Goal: Information Seeking & Learning: Learn about a topic

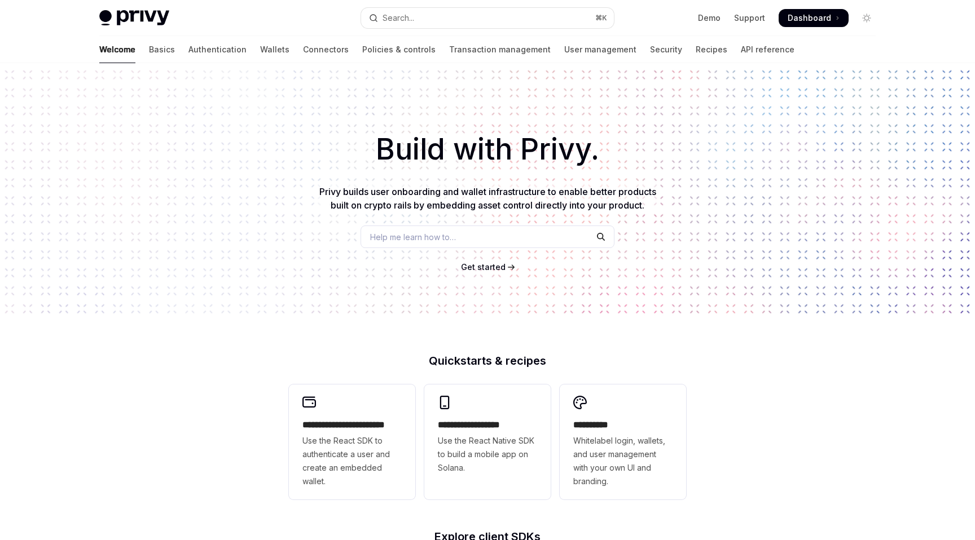
click at [826, 10] on span at bounding box center [813, 18] width 70 height 18
click at [500, 25] on button "Search... ⌘ K" at bounding box center [487, 18] width 253 height 20
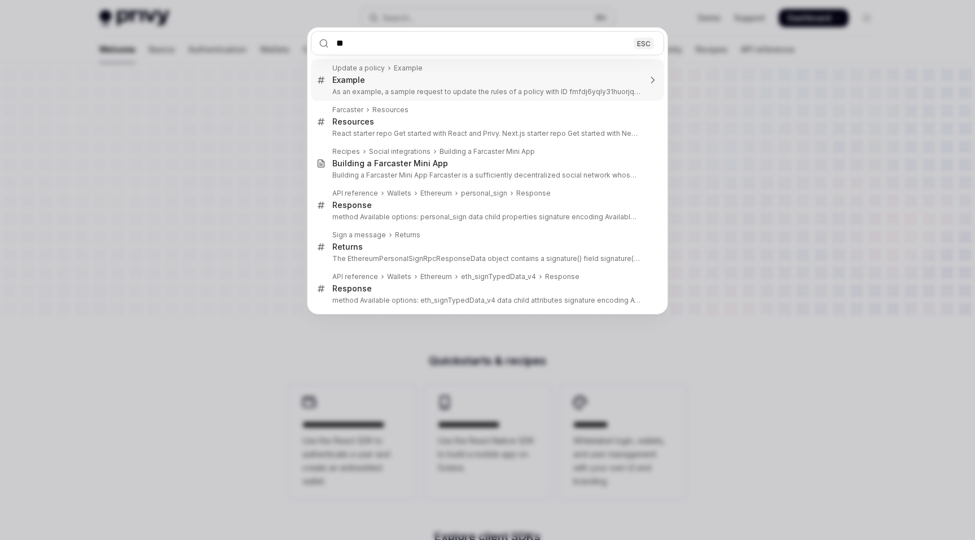
type input "*"
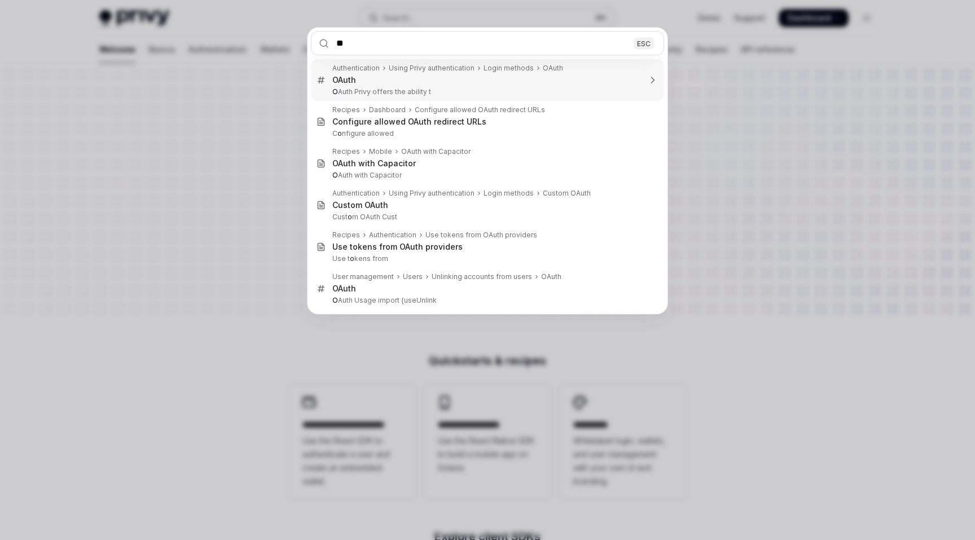
type input "***"
type textarea "*"
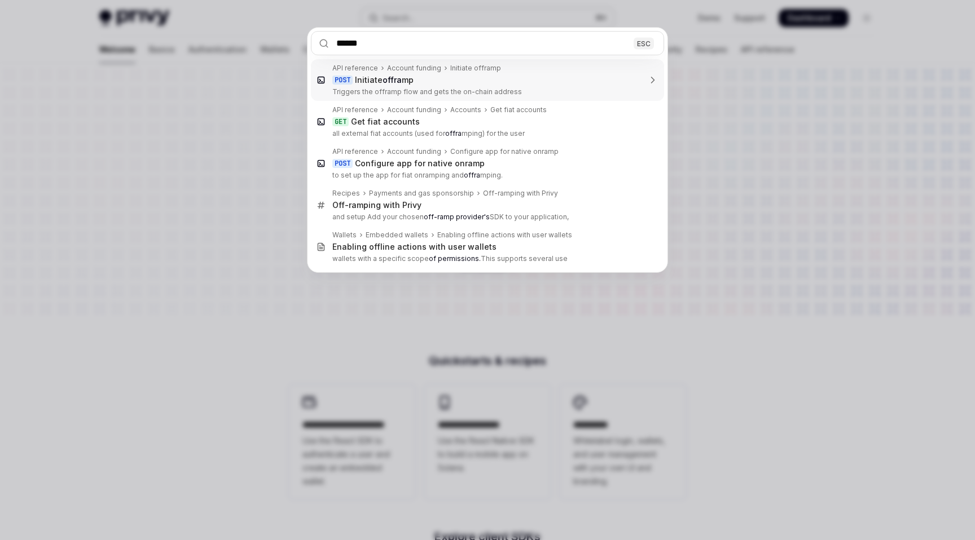
type input "*******"
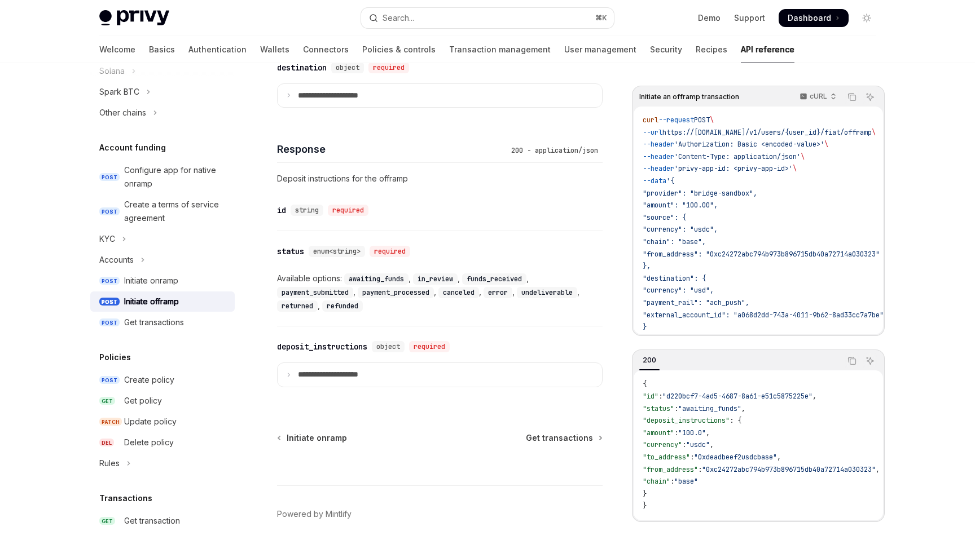
scroll to position [776, 0]
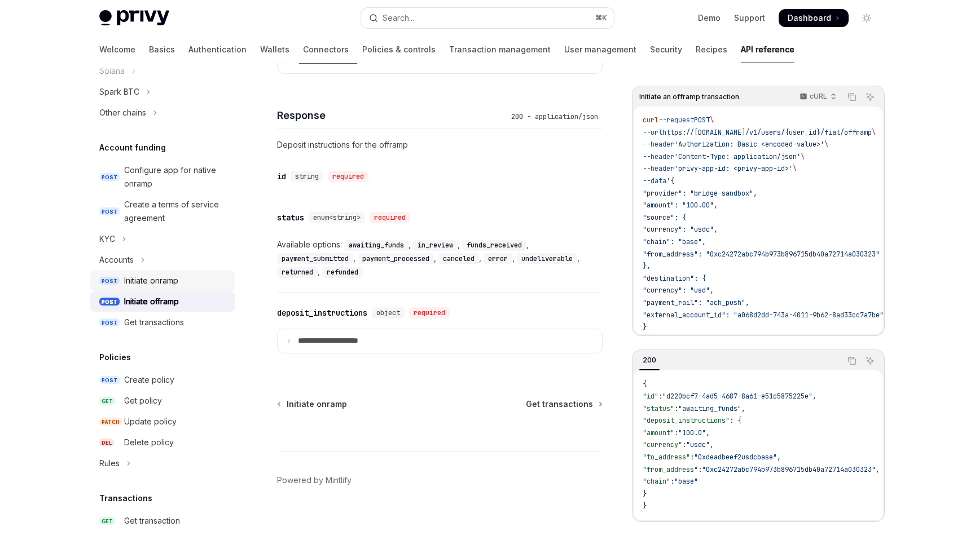
click at [179, 285] on div "Initiate onramp" at bounding box center [176, 281] width 104 height 14
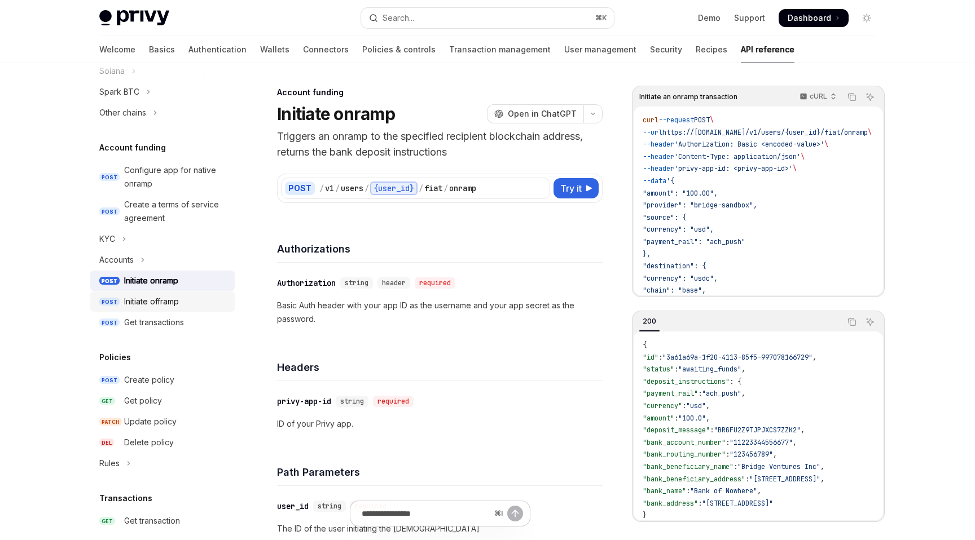
click at [179, 297] on div "Initiate offramp" at bounding box center [151, 302] width 55 height 14
type textarea "*"
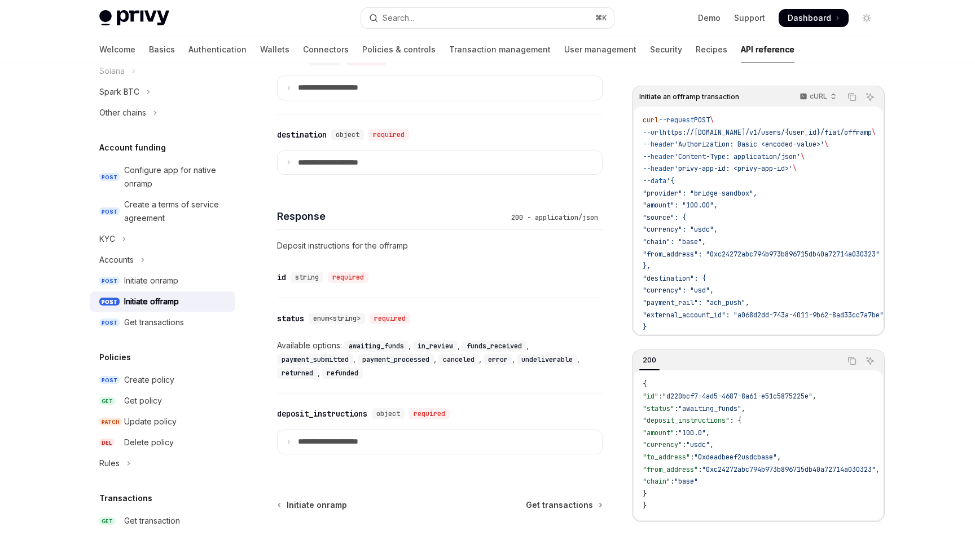
scroll to position [619, 0]
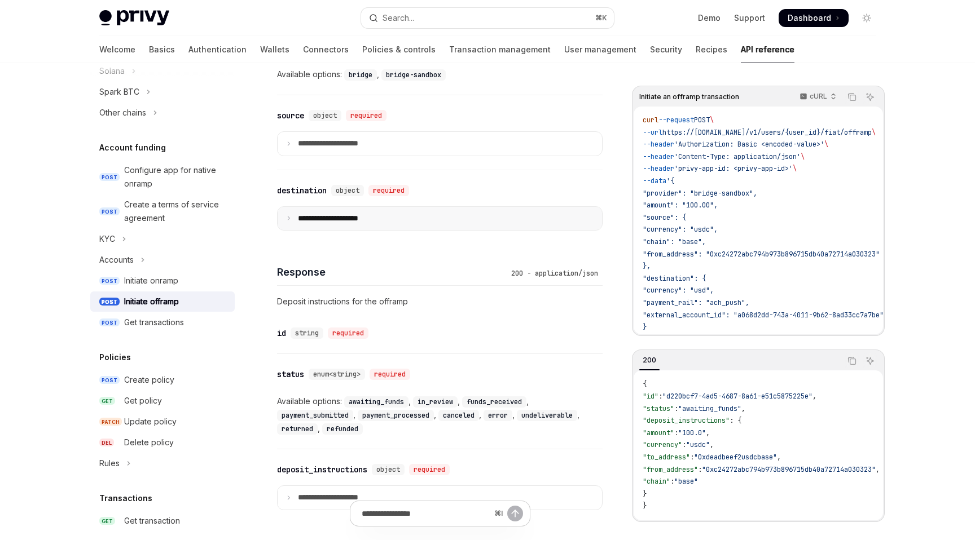
click at [350, 217] on p "**********" at bounding box center [337, 219] width 78 height 10
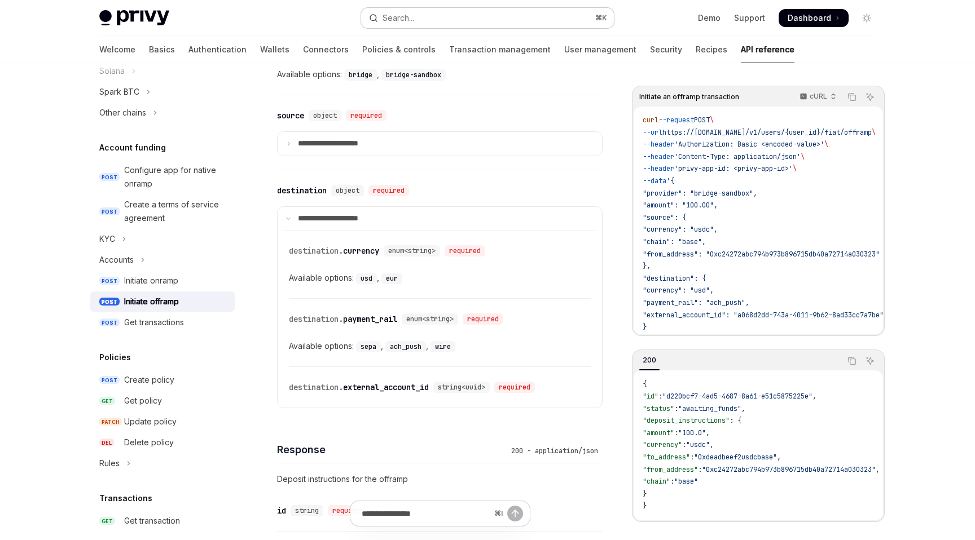
click at [497, 18] on button "Search... ⌘ K" at bounding box center [487, 18] width 253 height 20
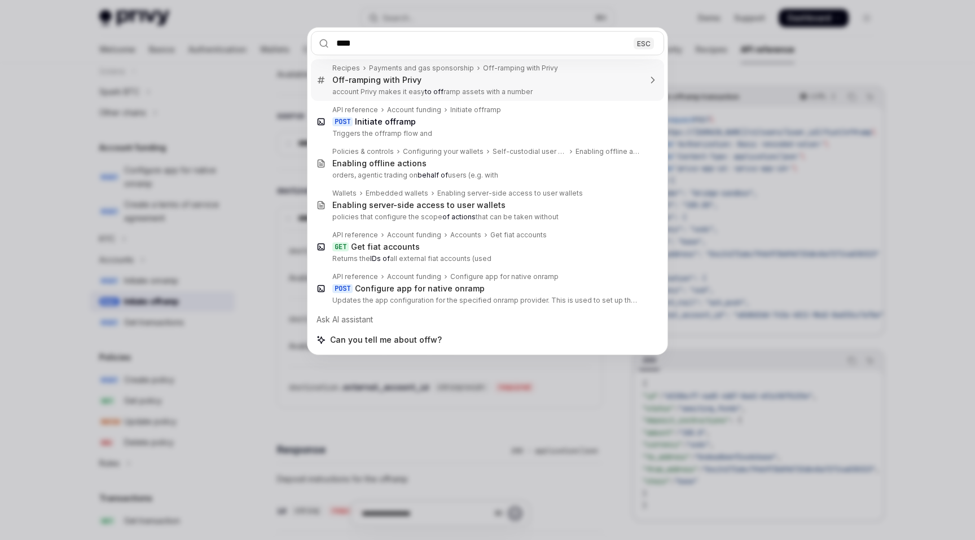
type input "****"
click at [298, 157] on div "**** ESC Recipes Payments and gas sponsorship Off-ramping with Privy Off-rampin…" at bounding box center [487, 270] width 975 height 540
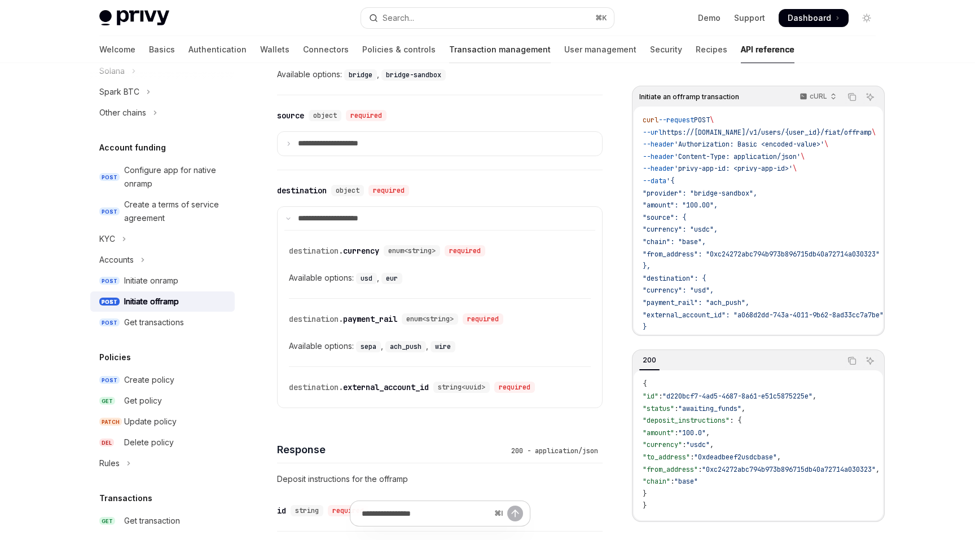
click at [449, 38] on link "Transaction management" at bounding box center [500, 49] width 102 height 27
type textarea "*"
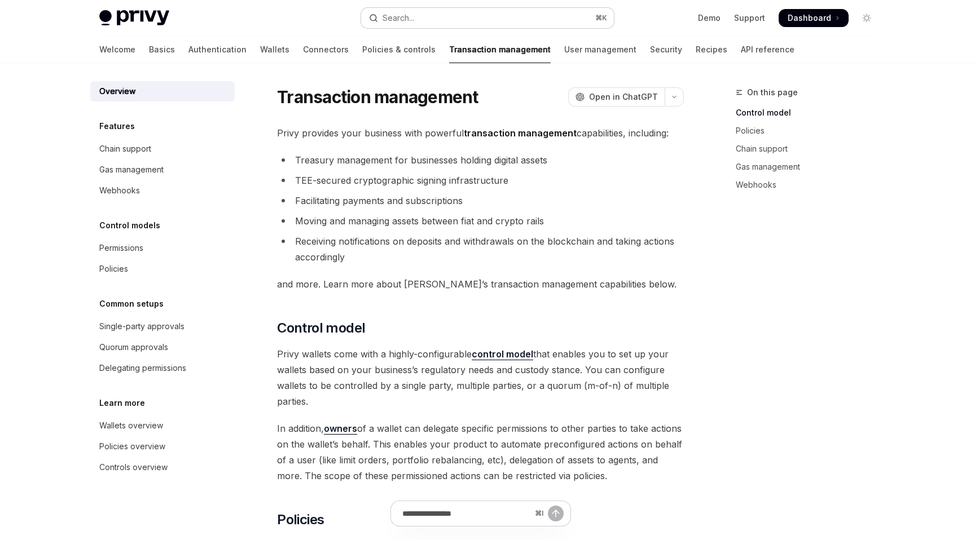
click at [421, 23] on button "Search... ⌘ K" at bounding box center [487, 18] width 253 height 20
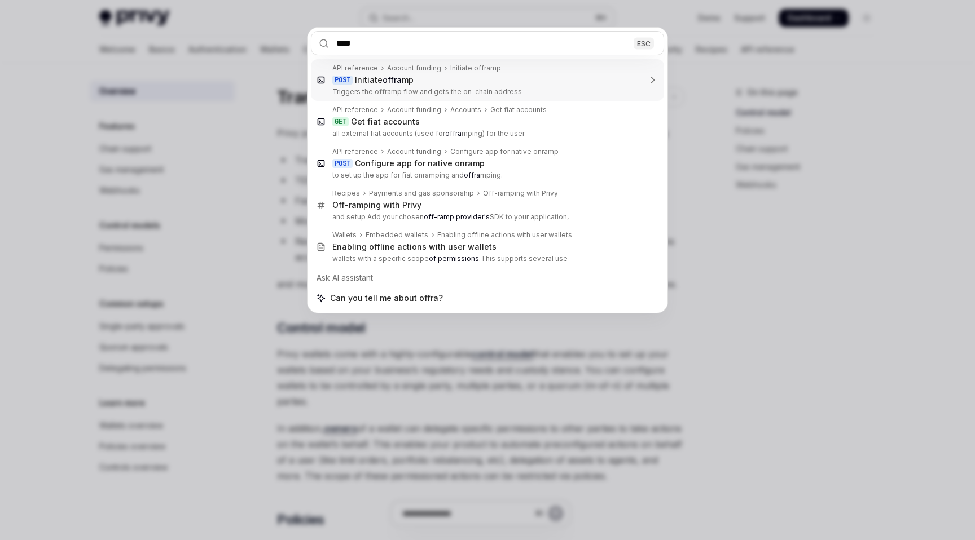
type input "***"
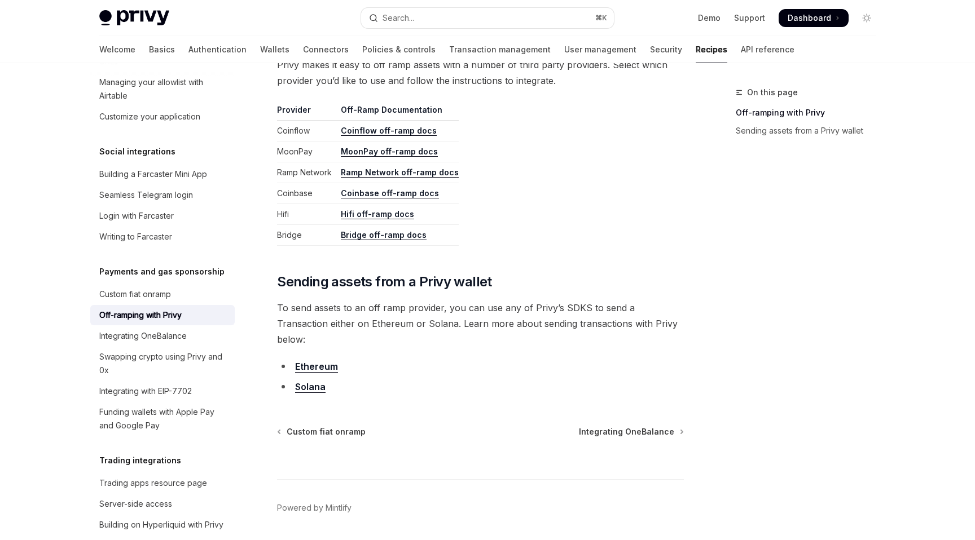
scroll to position [545, 0]
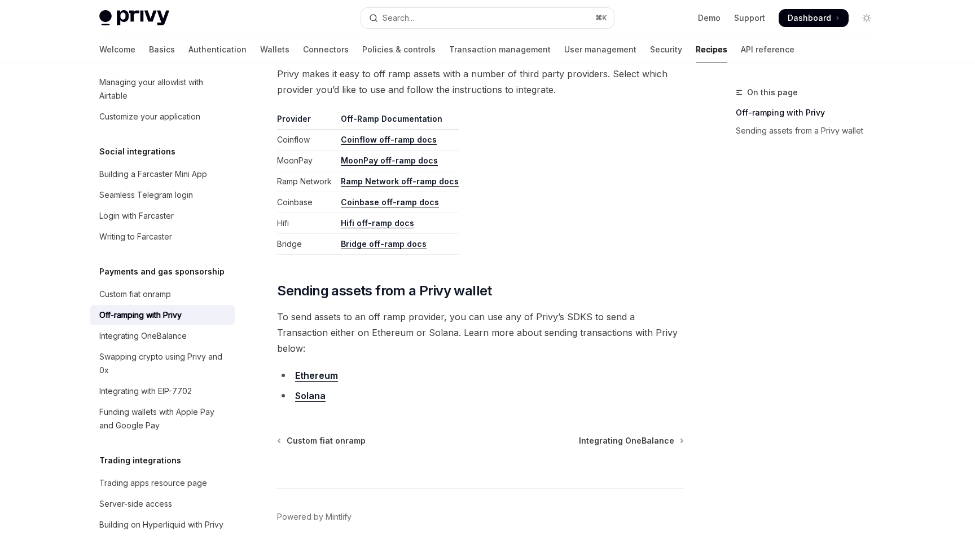
click at [414, 142] on link "Coinflow off-ramp docs" at bounding box center [389, 140] width 96 height 10
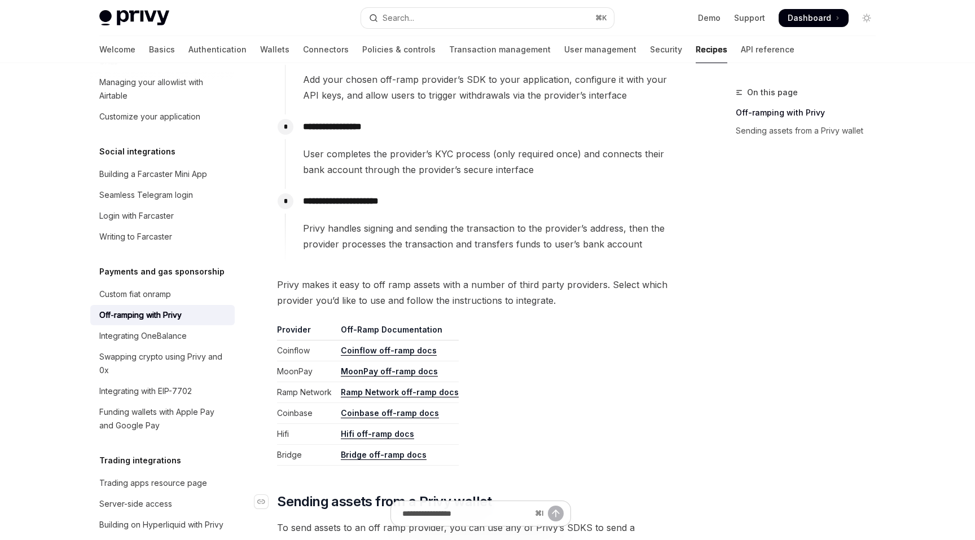
scroll to position [341, 0]
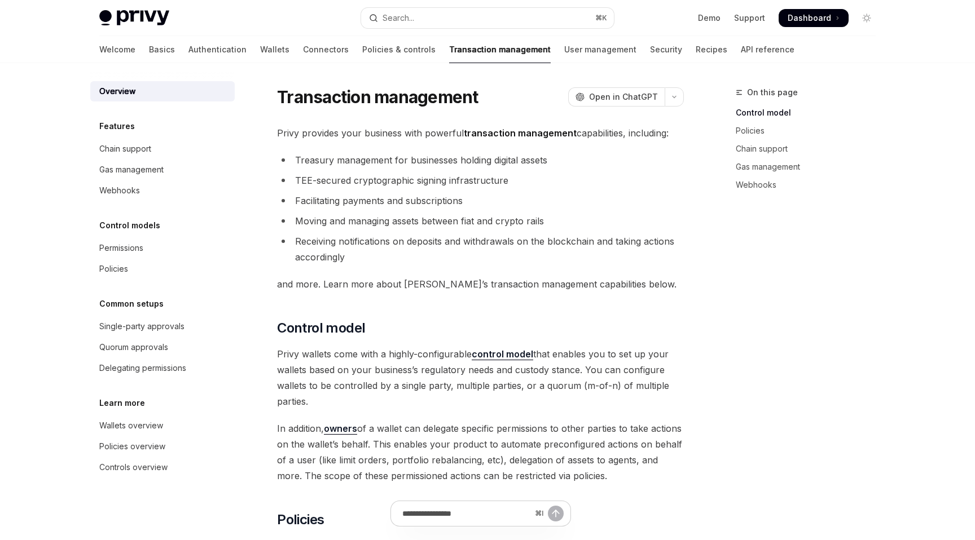
type textarea "*"
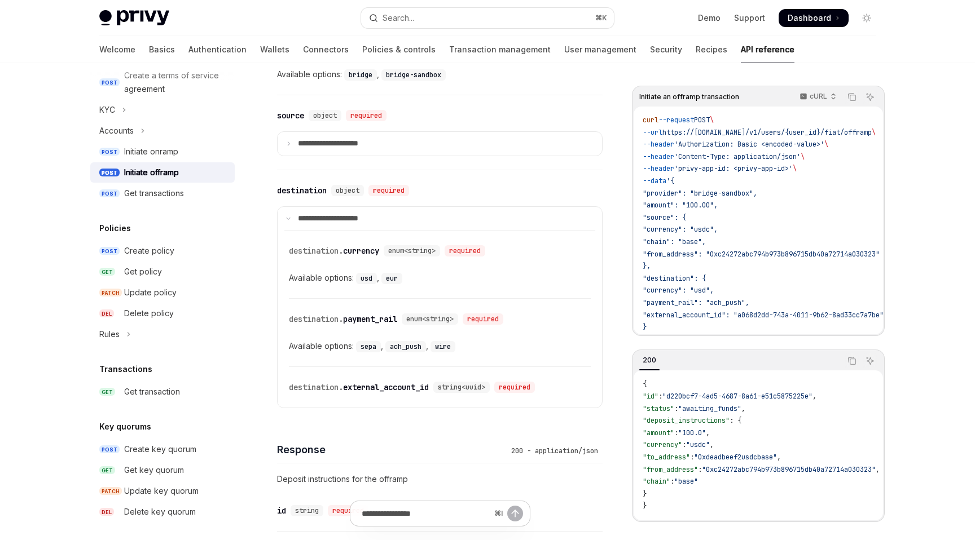
scroll to position [434, 0]
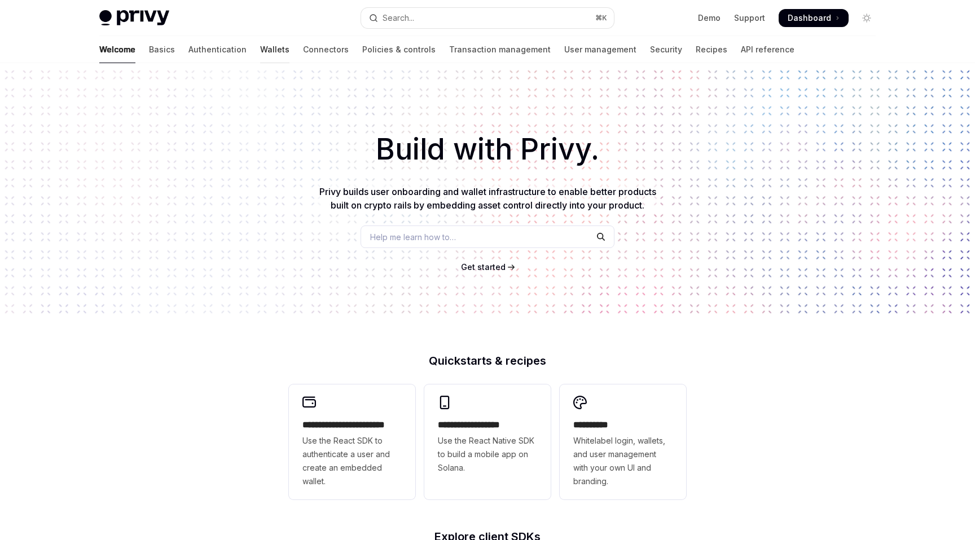
click at [260, 58] on link "Wallets" at bounding box center [274, 49] width 29 height 27
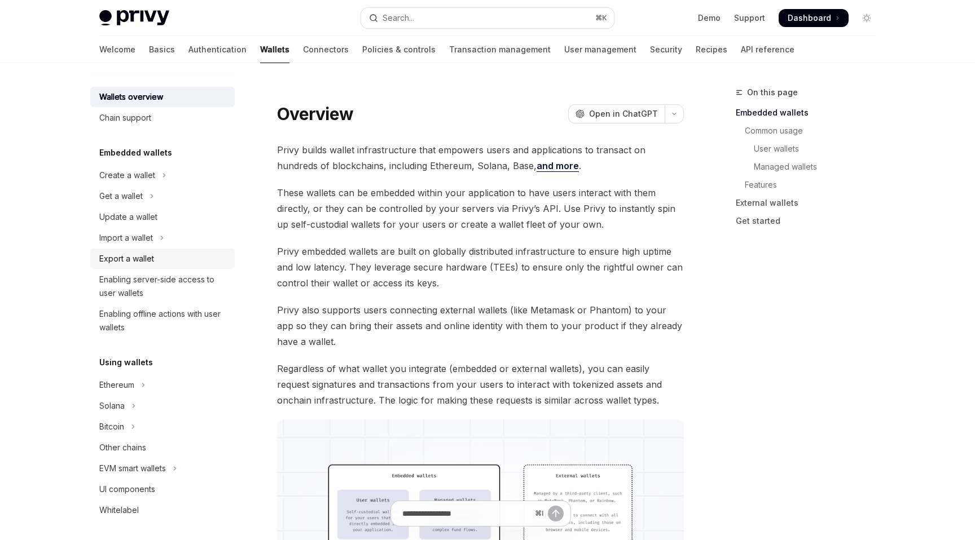
click at [173, 259] on div "Export a wallet" at bounding box center [163, 259] width 129 height 14
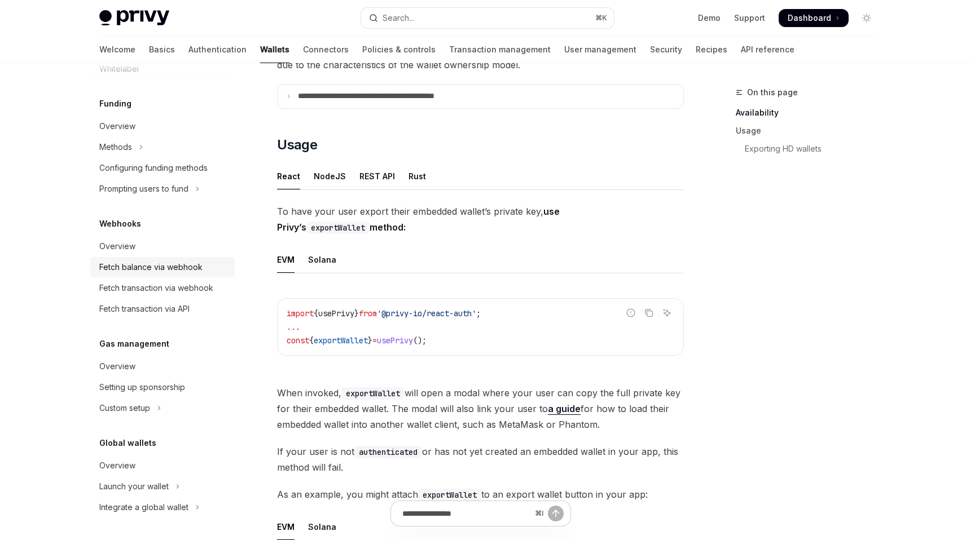
scroll to position [245, 0]
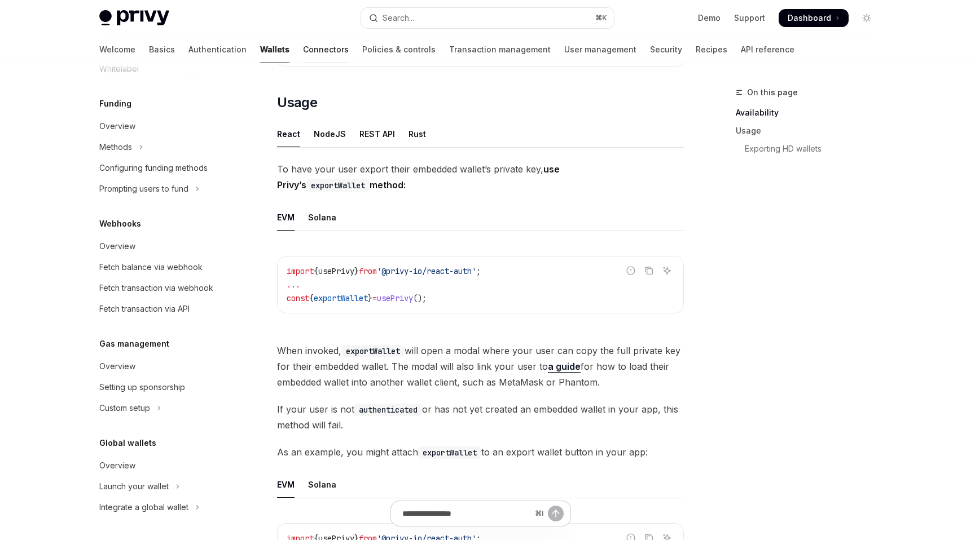
click at [303, 57] on link "Connectors" at bounding box center [326, 49] width 46 height 27
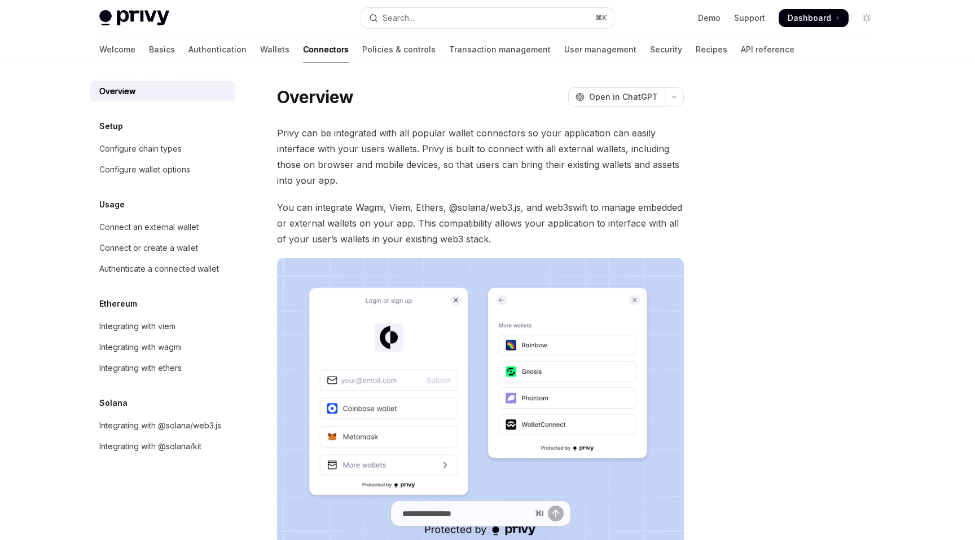
click at [303, 49] on link "Connectors" at bounding box center [326, 49] width 46 height 27
click at [188, 51] on link "Authentication" at bounding box center [217, 49] width 58 height 27
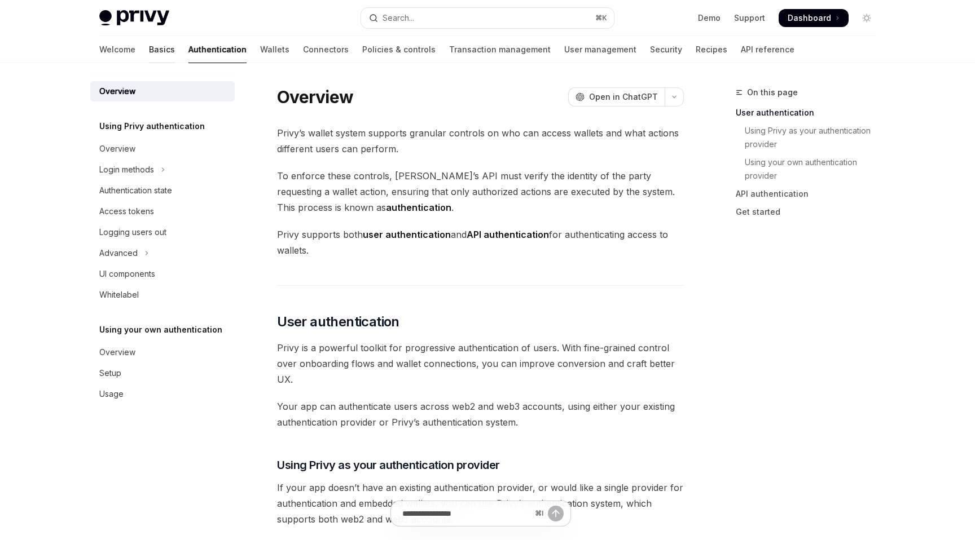
click at [149, 47] on link "Basics" at bounding box center [162, 49] width 26 height 27
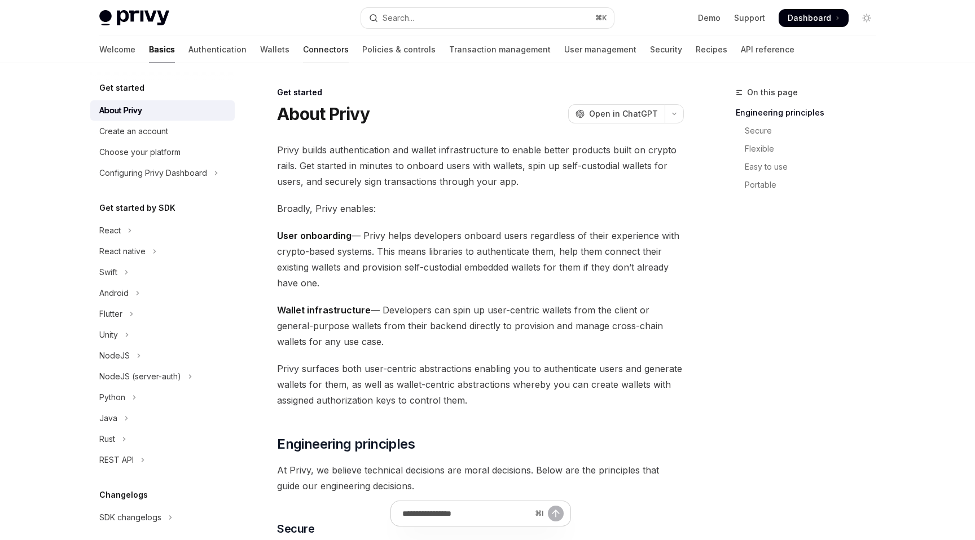
click at [303, 52] on link "Connectors" at bounding box center [326, 49] width 46 height 27
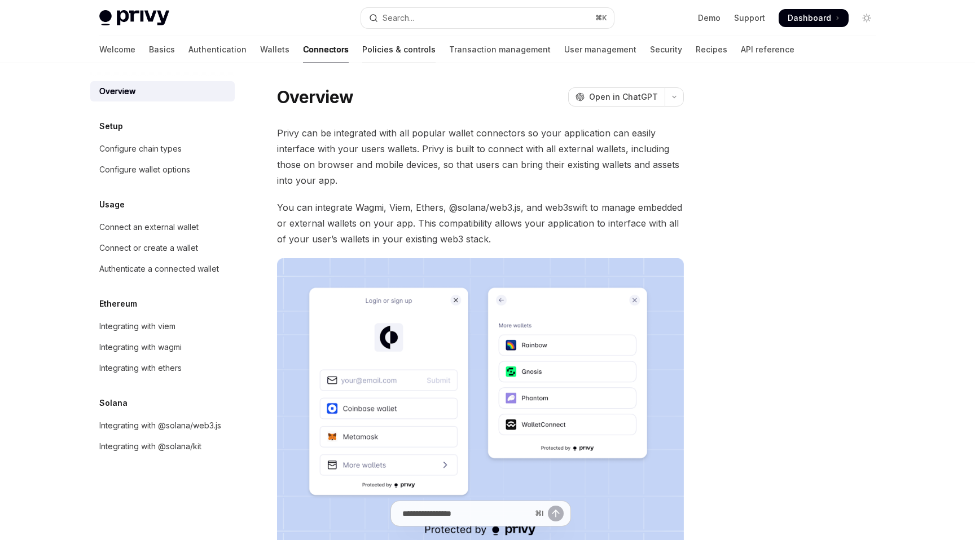
click at [362, 59] on link "Policies & controls" at bounding box center [398, 49] width 73 height 27
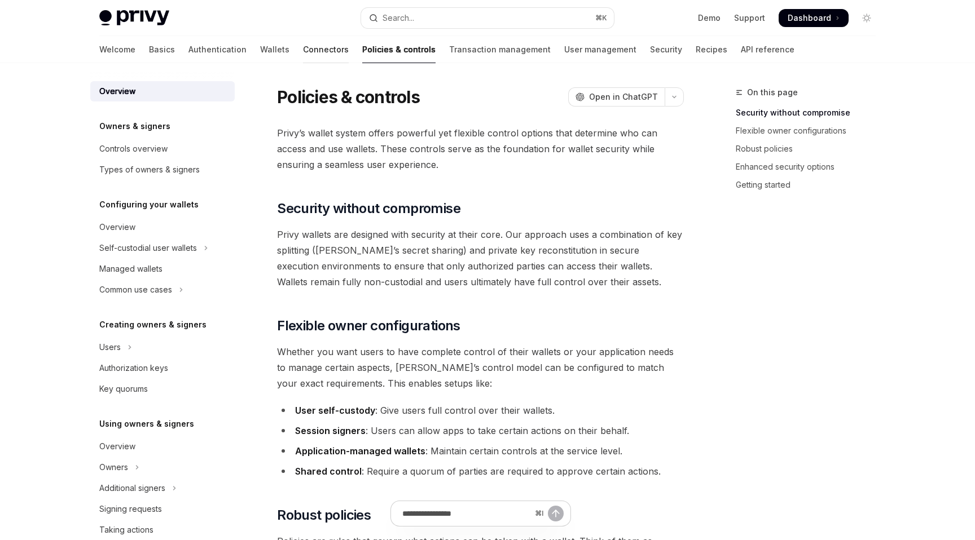
click at [303, 58] on link "Connectors" at bounding box center [326, 49] width 46 height 27
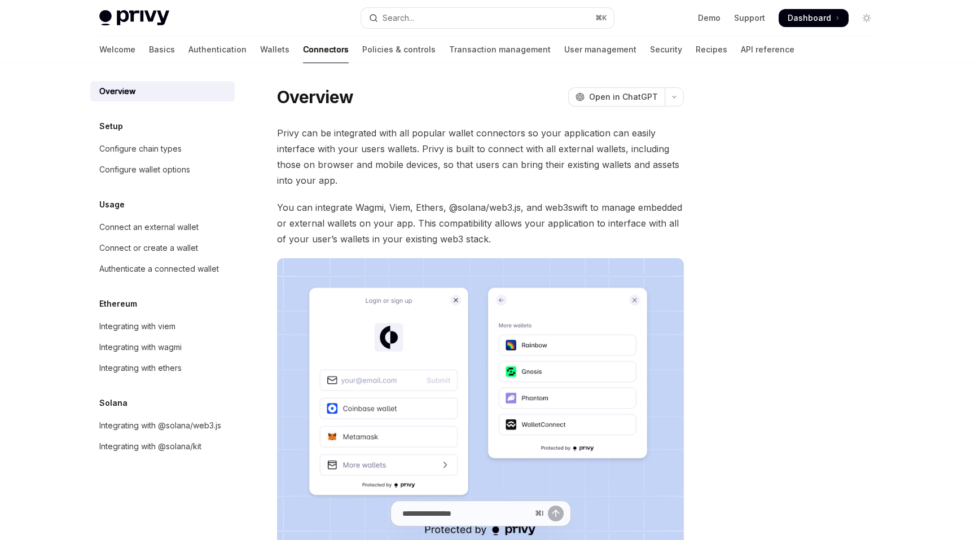
click at [343, 29] on div "Privy Docs home page Search... ⌘ K Demo Support Dashboard Dashboard Search..." at bounding box center [487, 18] width 776 height 36
click at [362, 42] on link "Policies & controls" at bounding box center [398, 49] width 73 height 27
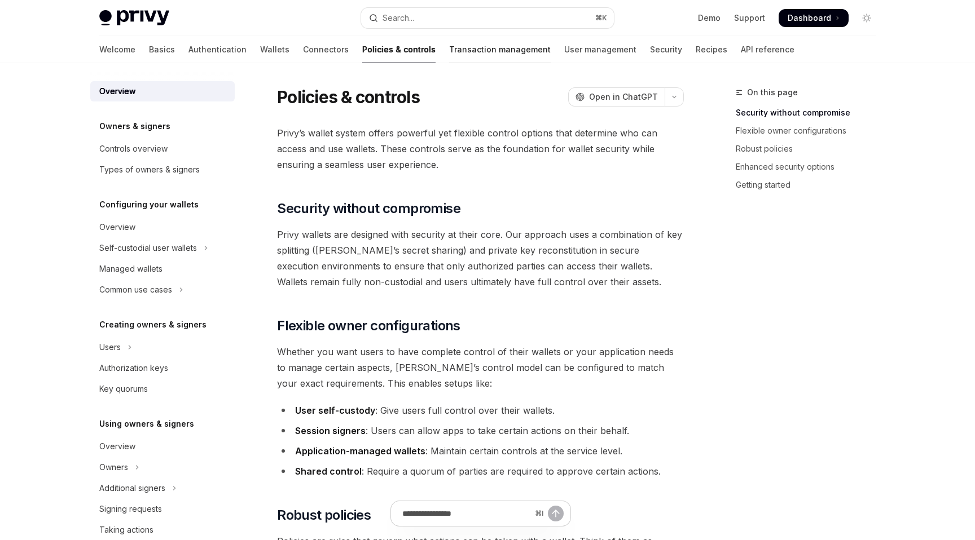
click at [449, 57] on link "Transaction management" at bounding box center [500, 49] width 102 height 27
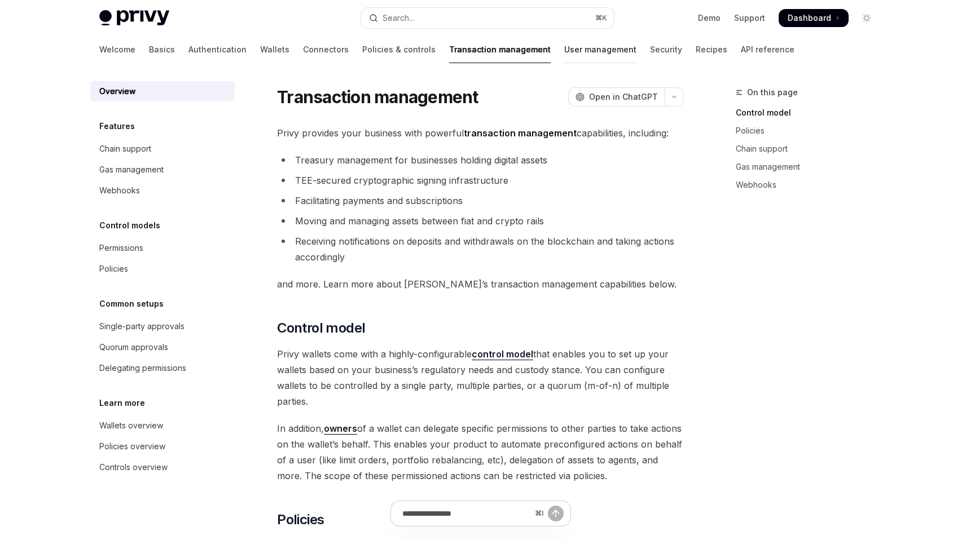
click at [564, 52] on link "User management" at bounding box center [600, 49] width 72 height 27
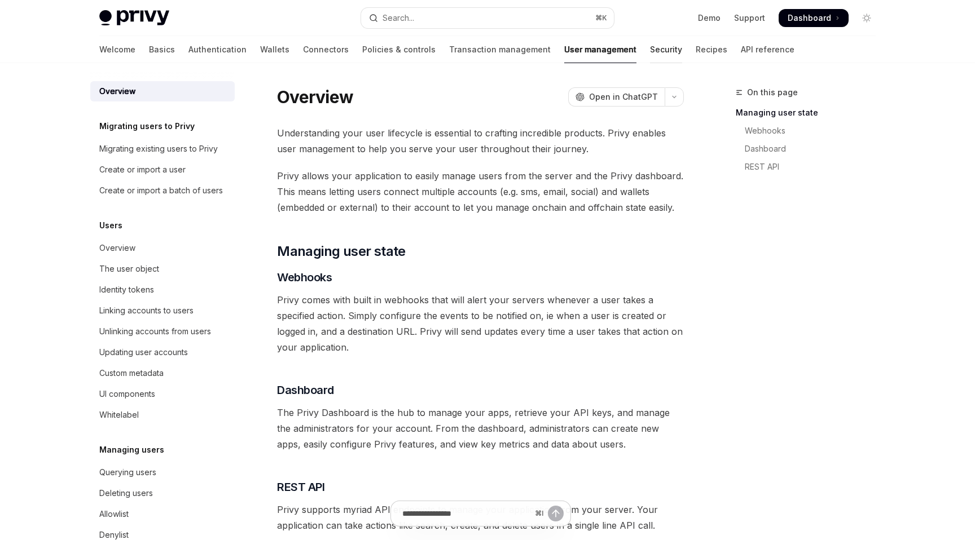
click at [650, 54] on link "Security" at bounding box center [666, 49] width 32 height 27
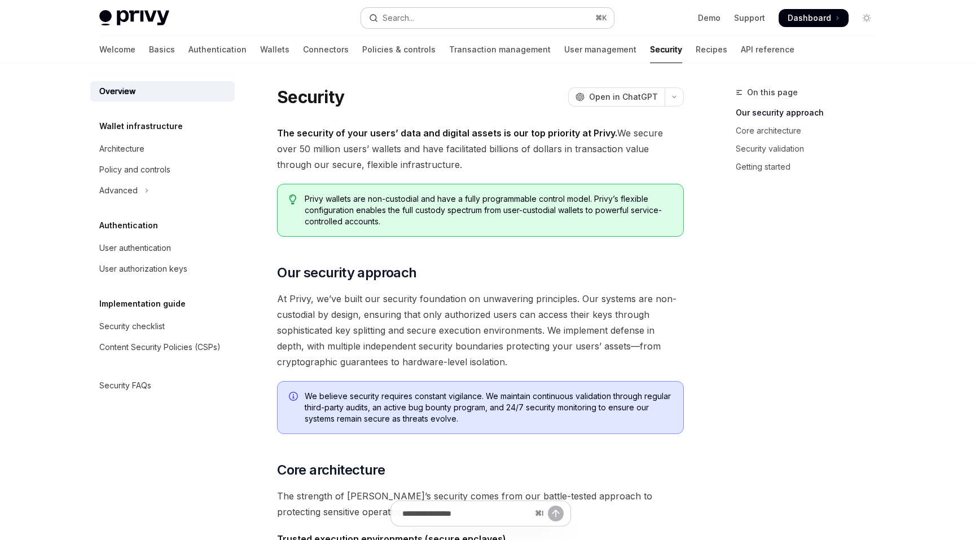
click at [478, 23] on button "Search... ⌘ K" at bounding box center [487, 18] width 253 height 20
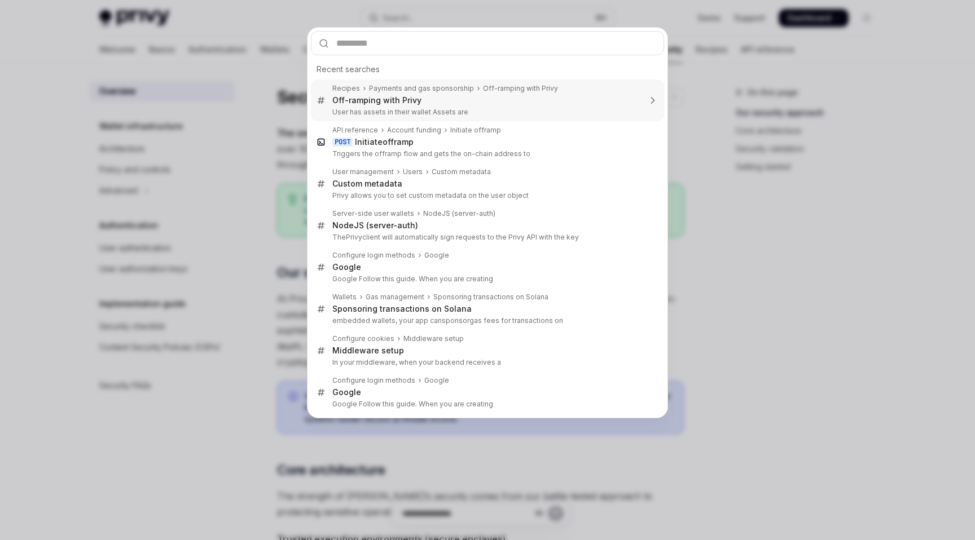
type textarea "*"
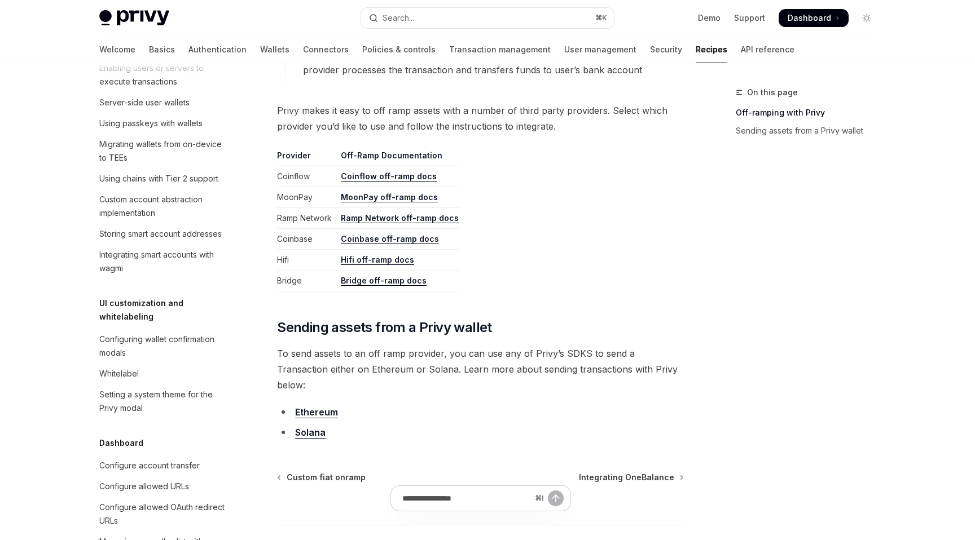
scroll to position [575, 0]
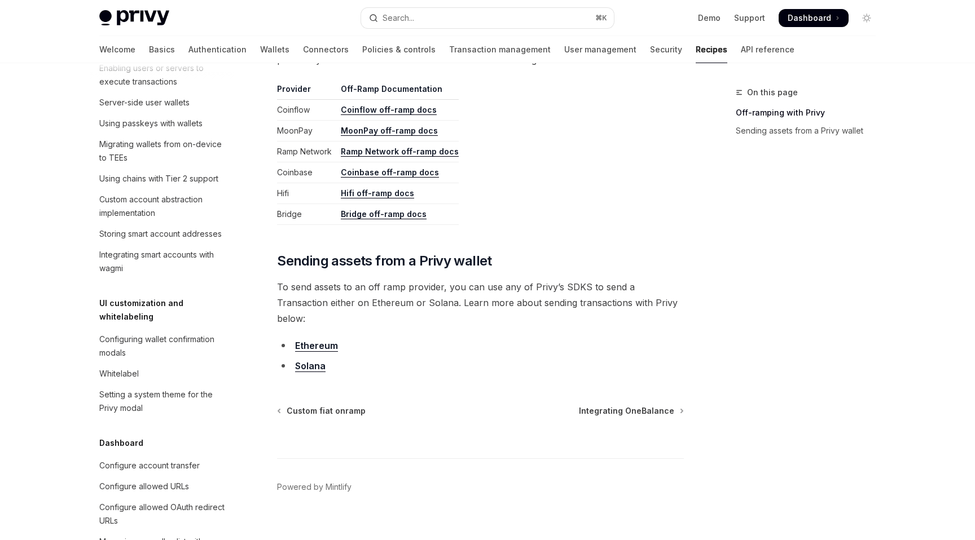
click at [321, 360] on link "Solana" at bounding box center [310, 366] width 30 height 12
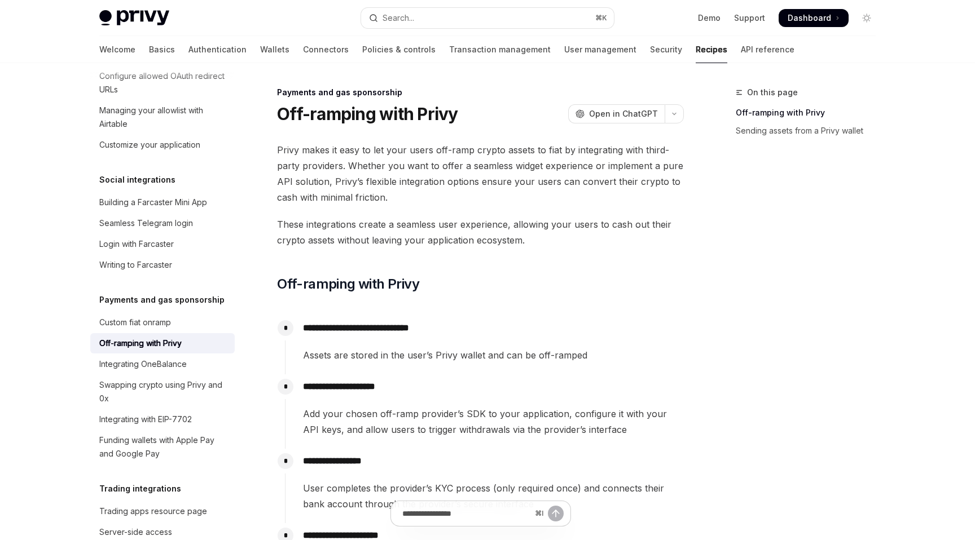
scroll to position [792, 0]
